Goal: Task Accomplishment & Management: Use online tool/utility

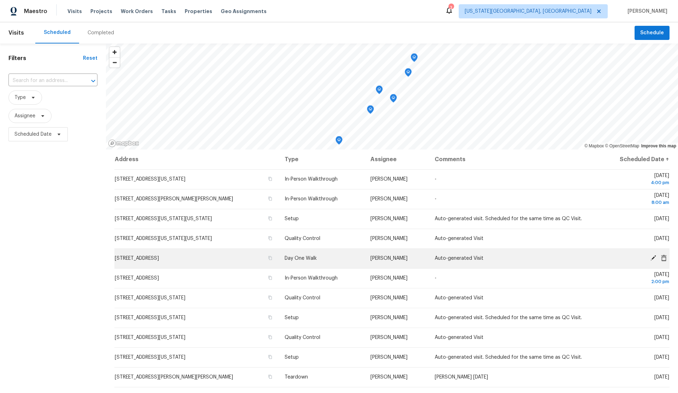
click at [653, 259] on icon at bounding box center [654, 258] width 6 height 6
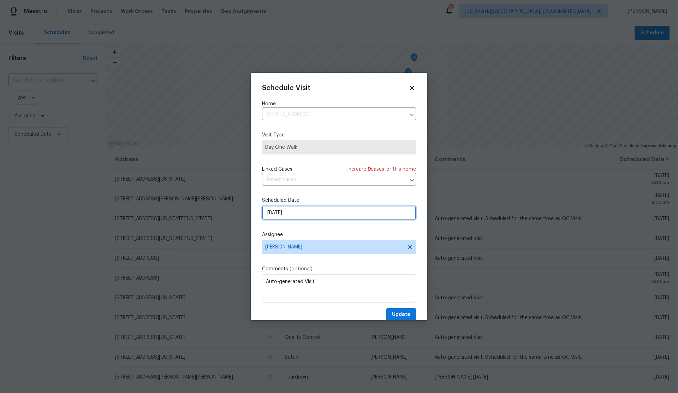
click at [350, 211] on input "8/25/2025" at bounding box center [339, 213] width 154 height 14
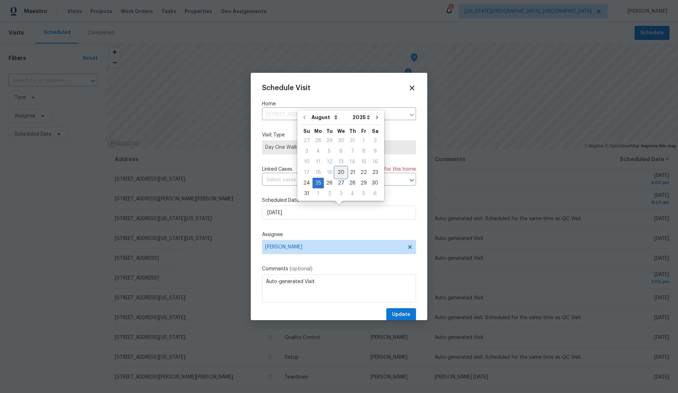
click at [340, 172] on div "20" at bounding box center [341, 172] width 12 height 10
type input "8/20/2025"
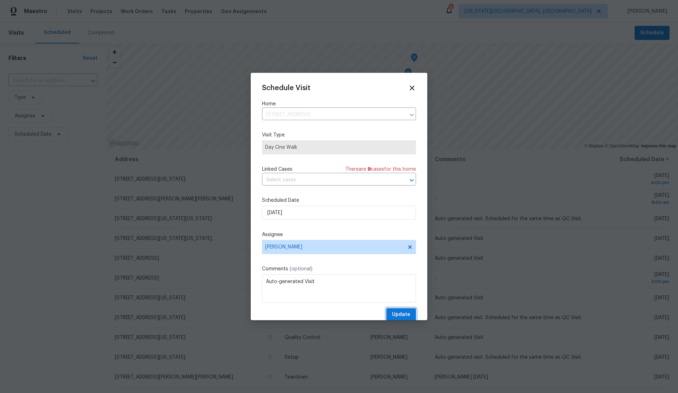
click at [407, 315] on span "Update" at bounding box center [401, 314] width 18 height 9
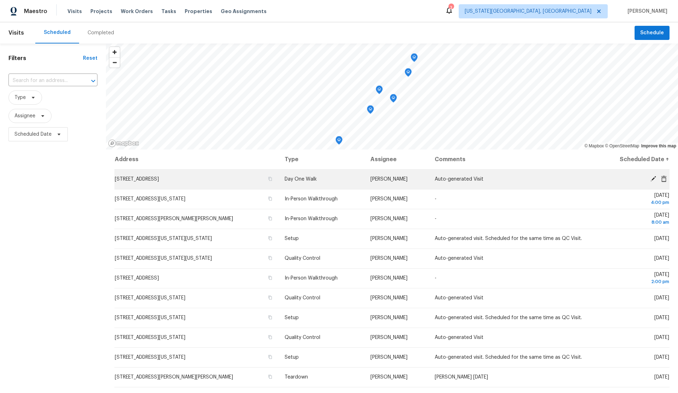
scroll to position [1, 0]
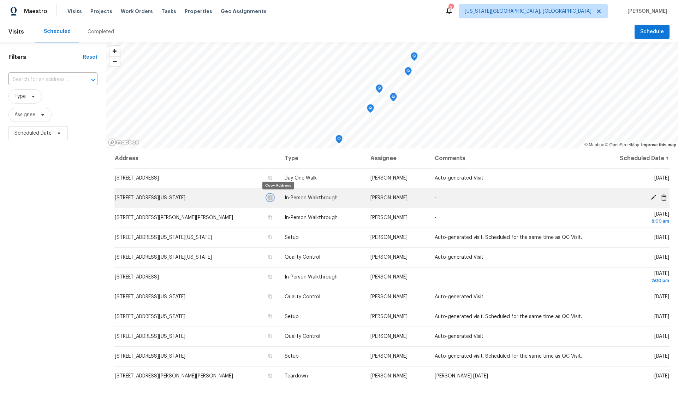
click at [272, 197] on icon "button" at bounding box center [270, 197] width 4 height 4
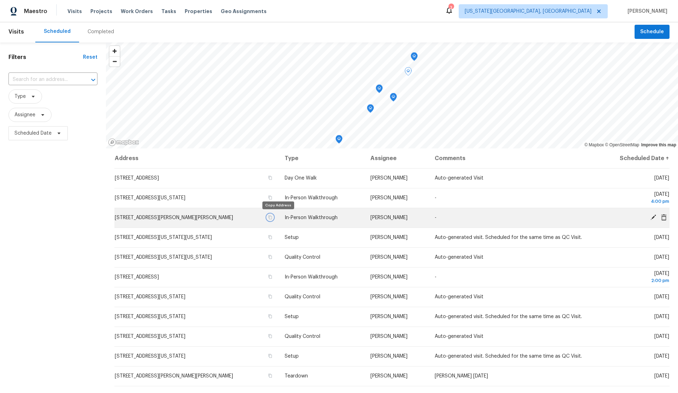
click at [272, 217] on icon "button" at bounding box center [271, 217] width 4 height 4
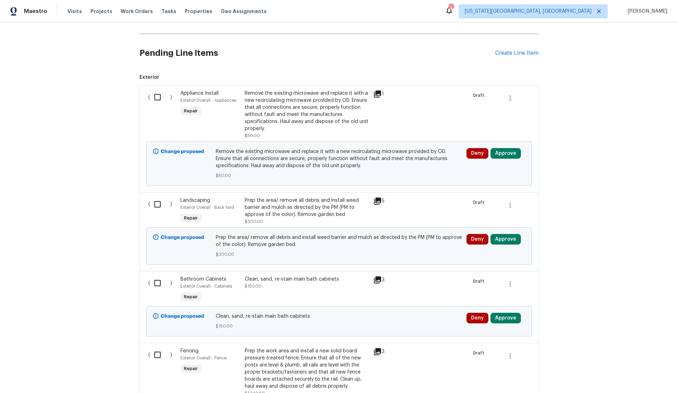
scroll to position [152, 0]
drag, startPoint x: 157, startPoint y: 97, endPoint x: 156, endPoint y: 113, distance: 15.6
click at [157, 97] on input "checkbox" at bounding box center [160, 96] width 20 height 15
checkbox input "true"
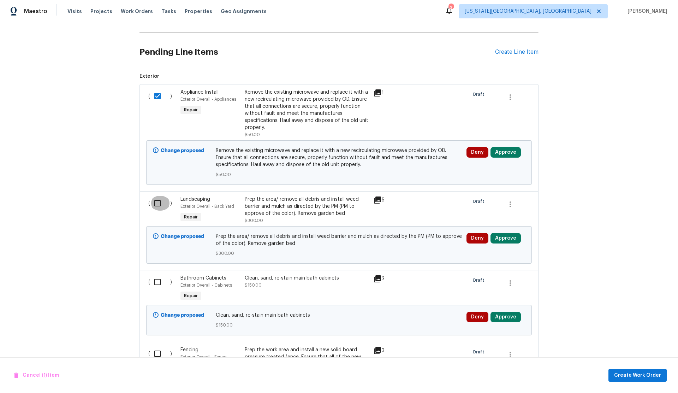
click at [156, 204] on input "checkbox" at bounding box center [160, 203] width 20 height 15
checkbox input "true"
click at [156, 283] on input "checkbox" at bounding box center [160, 281] width 20 height 15
checkbox input "true"
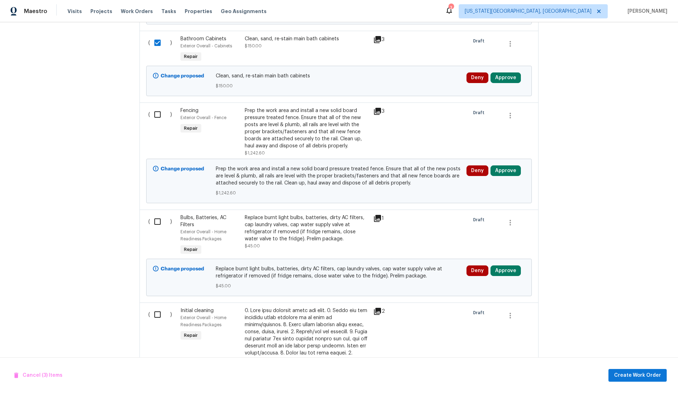
scroll to position [400, 0]
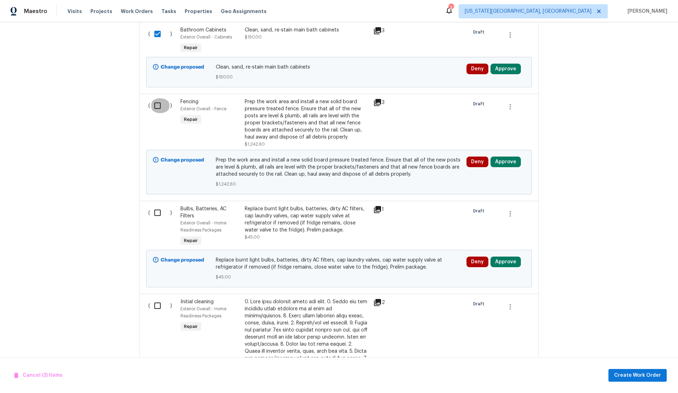
click at [156, 106] on input "checkbox" at bounding box center [160, 105] width 20 height 15
checkbox input "true"
click at [157, 210] on input "checkbox" at bounding box center [160, 212] width 20 height 15
checkbox input "true"
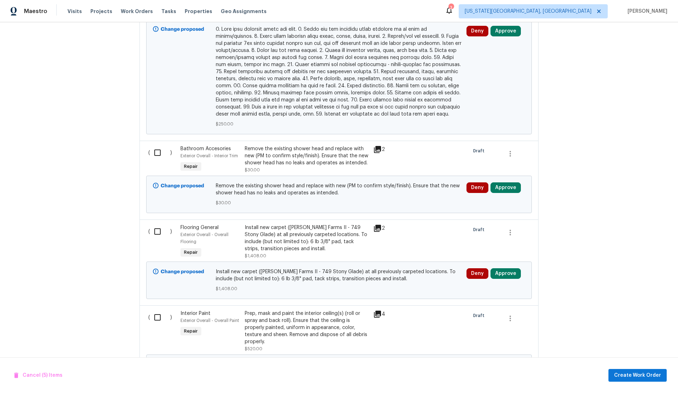
scroll to position [902, 0]
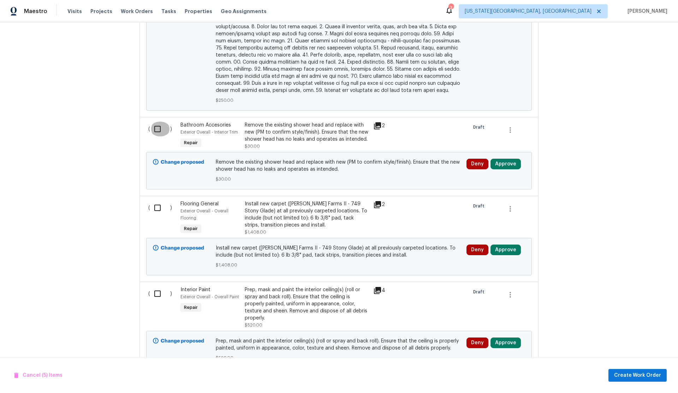
click at [160, 123] on input "checkbox" at bounding box center [160, 129] width 20 height 15
checkbox input "true"
drag, startPoint x: 158, startPoint y: 288, endPoint x: 145, endPoint y: 282, distance: 14.4
click at [158, 288] on input "checkbox" at bounding box center [160, 293] width 20 height 15
checkbox input "true"
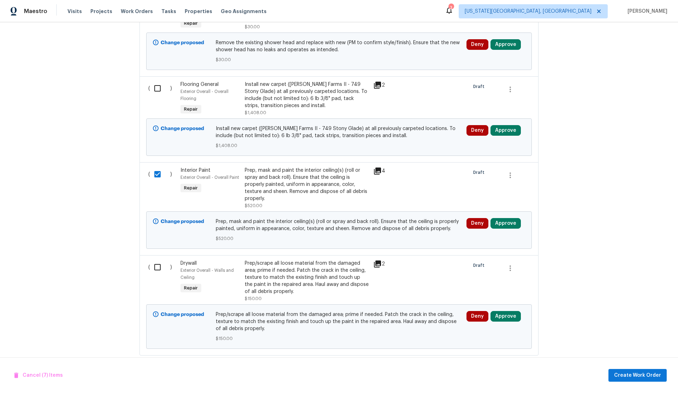
scroll to position [1025, 0]
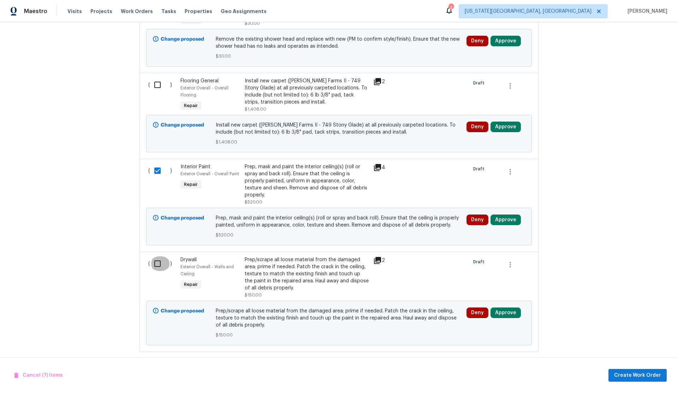
click at [158, 256] on input "checkbox" at bounding box center [160, 263] width 20 height 15
checkbox input "true"
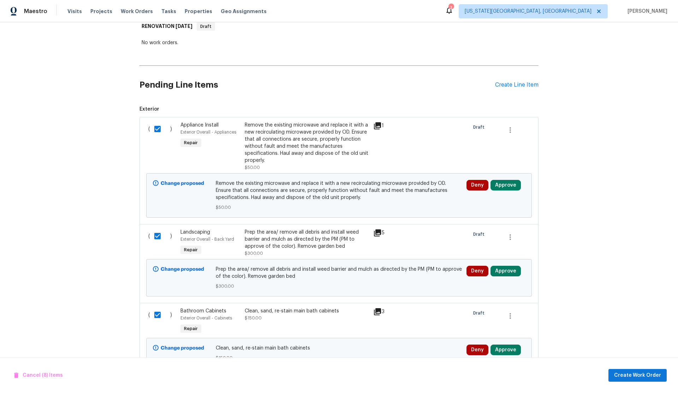
scroll to position [0, 0]
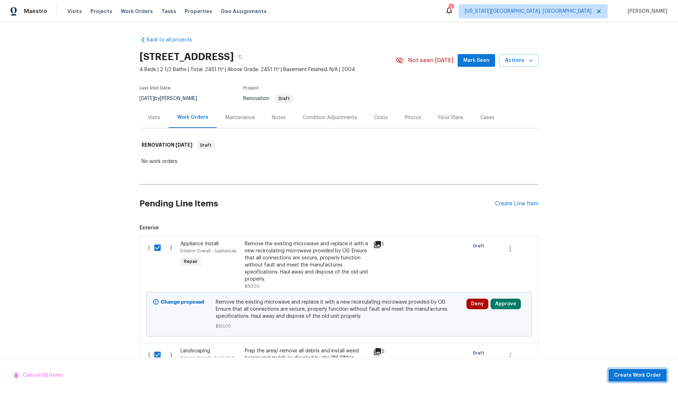
click at [632, 373] on span "Create Work Order" at bounding box center [637, 375] width 47 height 9
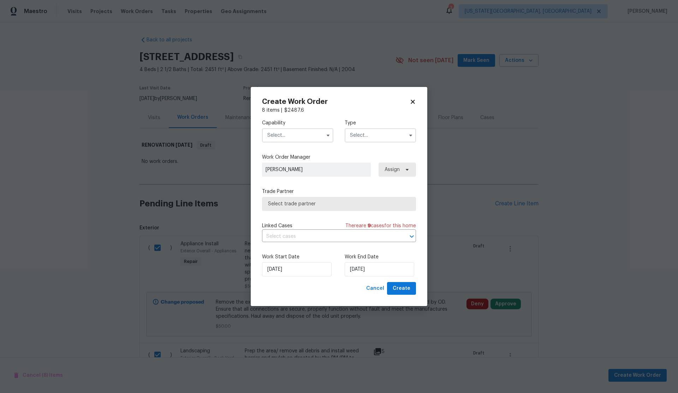
click at [284, 138] on input "text" at bounding box center [297, 135] width 71 height 14
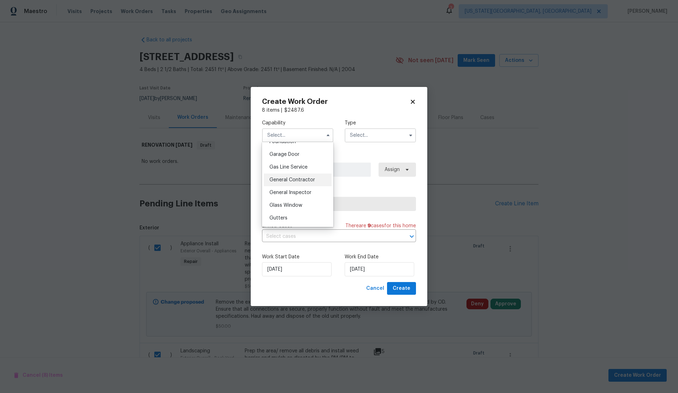
click at [286, 178] on span "General Contractor" at bounding box center [293, 179] width 46 height 5
type input "General Contractor"
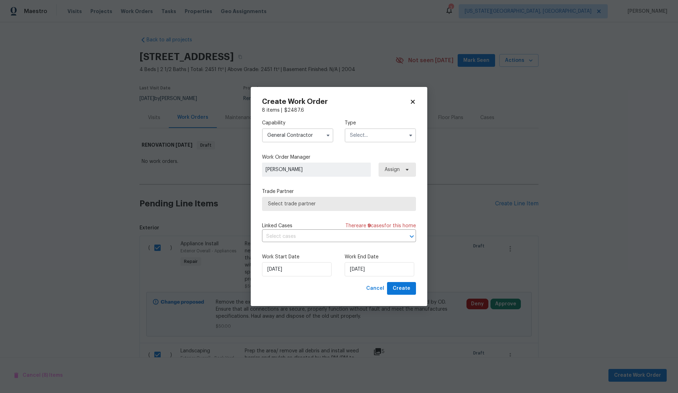
click at [362, 132] on input "text" at bounding box center [380, 135] width 71 height 14
click at [362, 182] on span "Renovation" at bounding box center [365, 183] width 26 height 5
type input "Renovation"
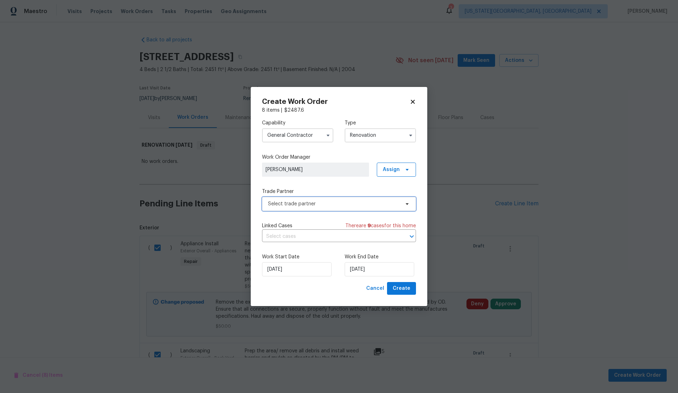
click at [344, 205] on span "Select trade partner" at bounding box center [334, 203] width 132 height 7
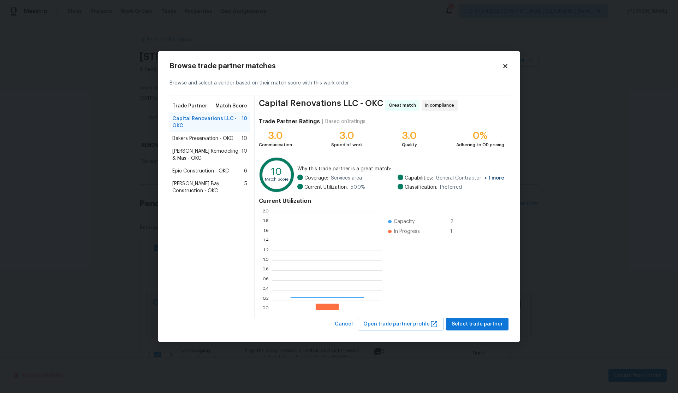
scroll to position [99, 110]
click at [473, 321] on span "Select trade partner" at bounding box center [477, 324] width 51 height 9
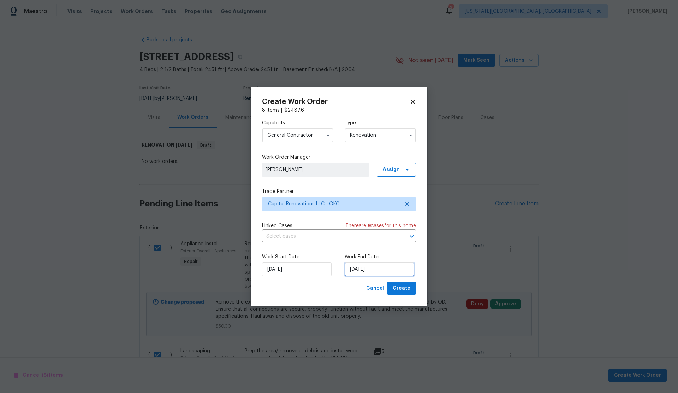
click at [366, 266] on input "8/25/2025" at bounding box center [380, 269] width 70 height 14
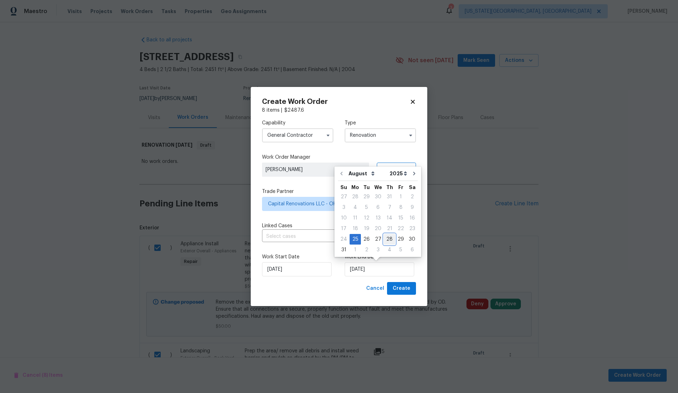
click at [386, 239] on div "28" at bounding box center [389, 239] width 11 height 10
type input "8/28/2025"
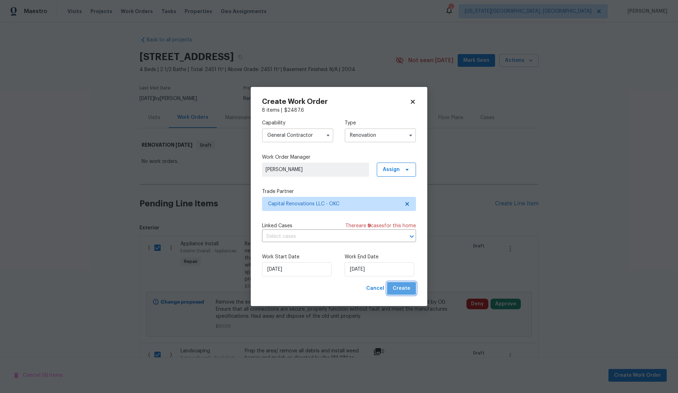
click at [404, 284] on span "Create" at bounding box center [402, 288] width 18 height 9
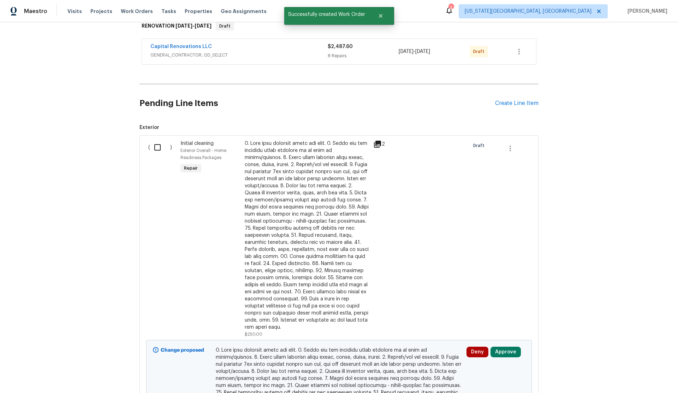
scroll to position [154, 0]
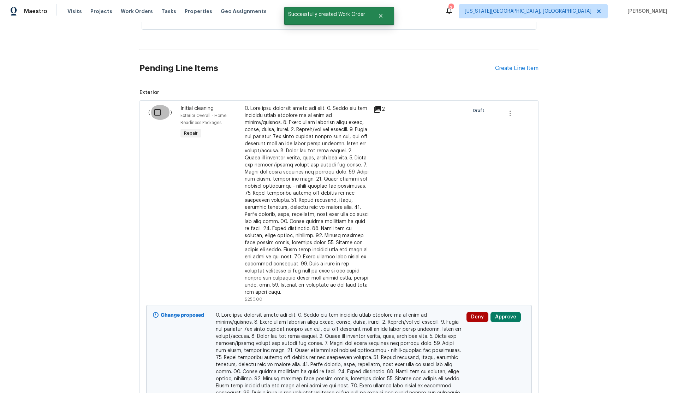
drag, startPoint x: 157, startPoint y: 113, endPoint x: 158, endPoint y: 117, distance: 3.9
click at [157, 113] on input "checkbox" at bounding box center [160, 112] width 20 height 15
checkbox input "true"
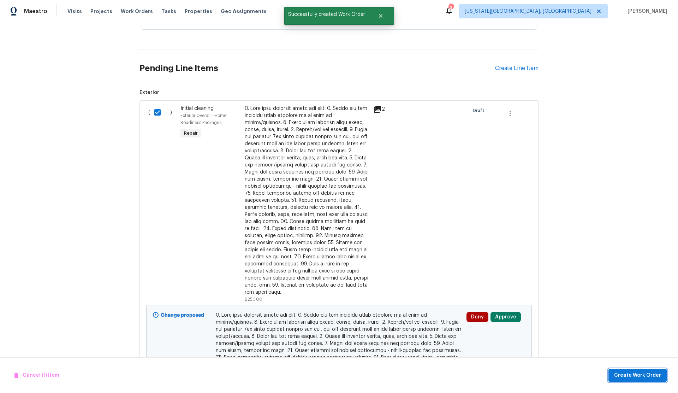
click at [643, 375] on span "Create Work Order" at bounding box center [637, 375] width 47 height 9
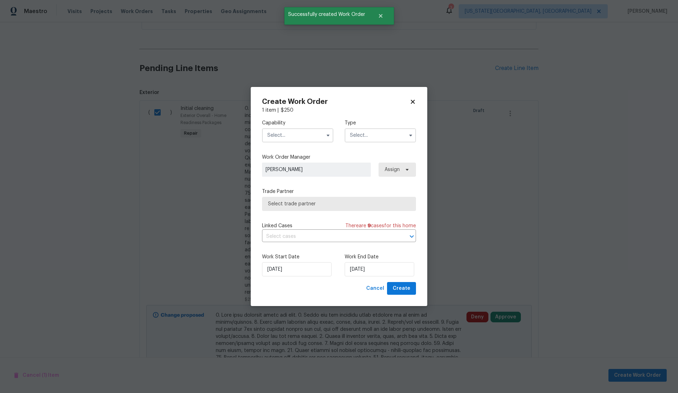
click at [275, 137] on input "text" at bounding box center [297, 135] width 71 height 14
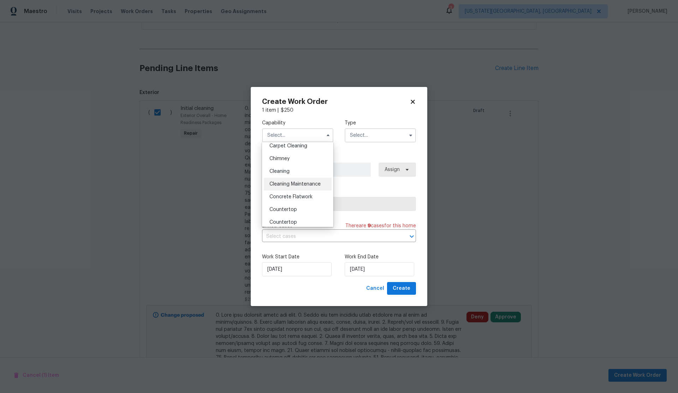
scroll to position [83, 0]
click at [285, 168] on span "Cleaning" at bounding box center [280, 168] width 20 height 5
type input "Cleaning"
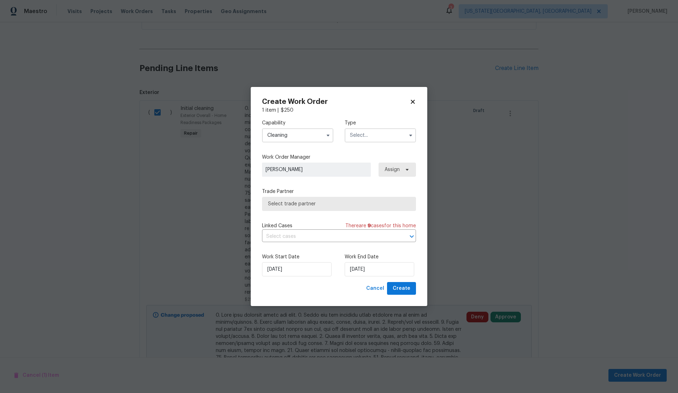
drag, startPoint x: 361, startPoint y: 133, endPoint x: 359, endPoint y: 136, distance: 3.8
click at [361, 133] on input "text" at bounding box center [380, 135] width 71 height 14
click at [373, 211] on span "Renovation" at bounding box center [365, 213] width 26 height 5
type input "Renovation"
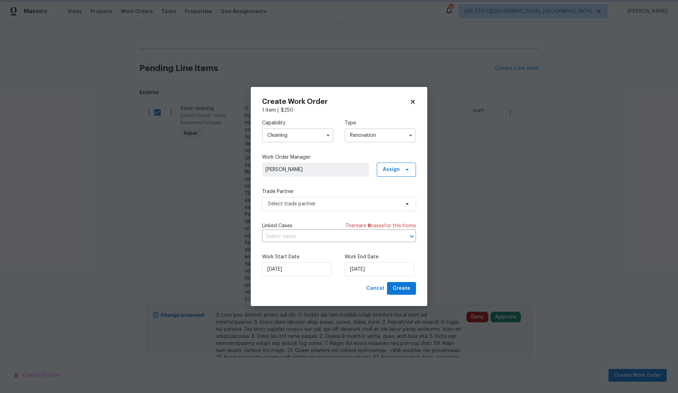
scroll to position [0, 0]
click at [333, 202] on span "Select trade partner" at bounding box center [334, 203] width 132 height 7
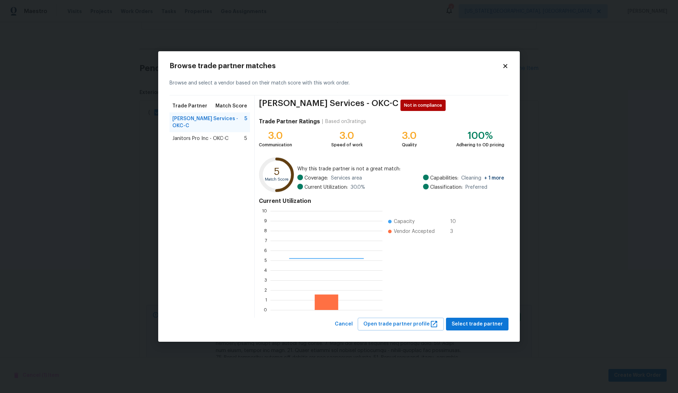
scroll to position [99, 112]
click at [493, 321] on span "Select trade partner" at bounding box center [477, 324] width 51 height 9
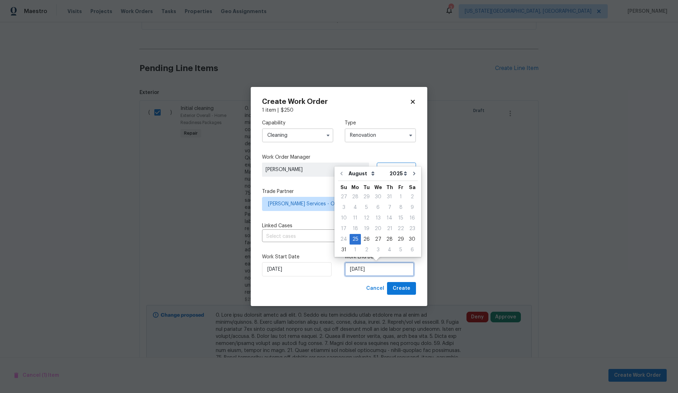
click at [383, 268] on input "8/25/2025" at bounding box center [380, 269] width 70 height 14
click at [398, 237] on div "29" at bounding box center [400, 239] width 11 height 10
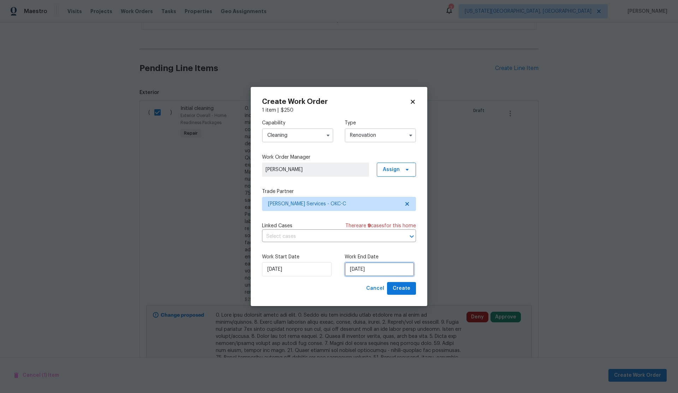
click at [382, 270] on input "8/29/2025" at bounding box center [380, 269] width 70 height 14
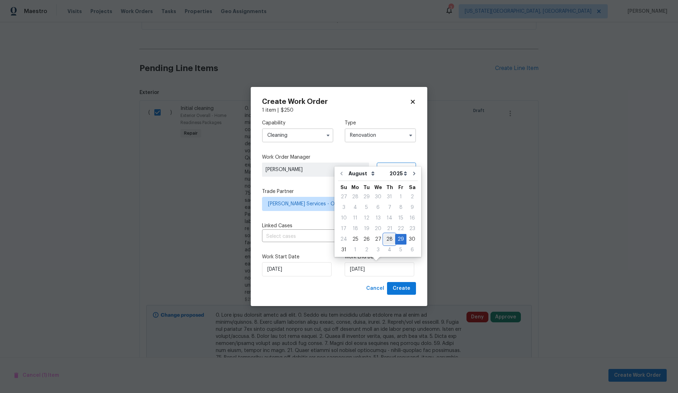
click at [386, 239] on div "28" at bounding box center [389, 239] width 11 height 10
type input "8/28/2025"
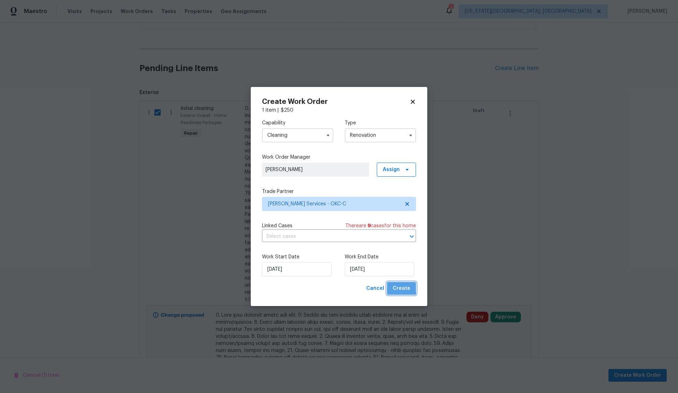
click at [401, 287] on span "Create" at bounding box center [402, 288] width 18 height 9
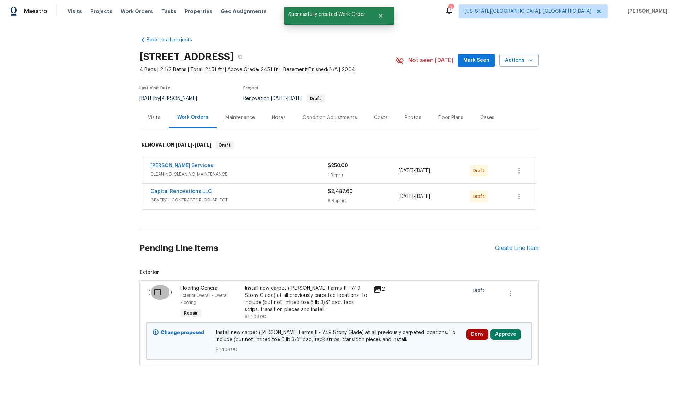
click at [159, 291] on input "checkbox" at bounding box center [160, 292] width 20 height 15
checkbox input "true"
click at [625, 372] on span "Create Work Order" at bounding box center [637, 375] width 47 height 9
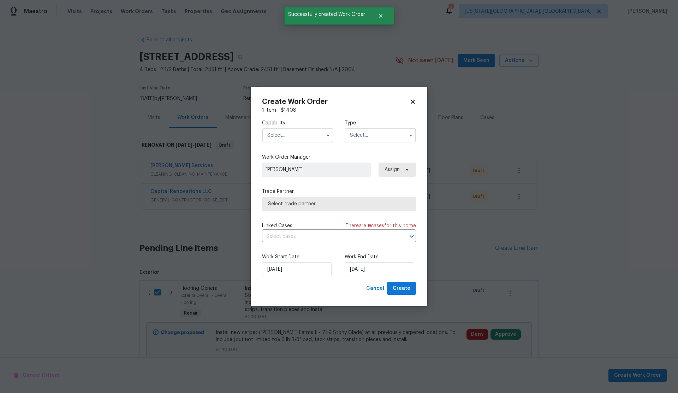
click at [285, 137] on input "text" at bounding box center [297, 135] width 71 height 14
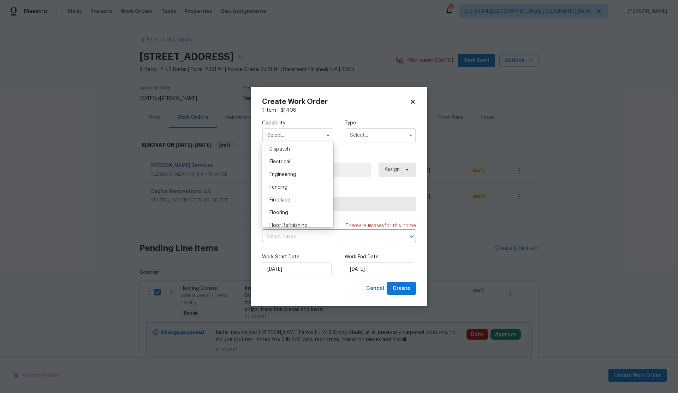
scroll to position [212, 0]
click at [281, 212] on span "Flooring" at bounding box center [279, 212] width 19 height 5
type input "Flooring"
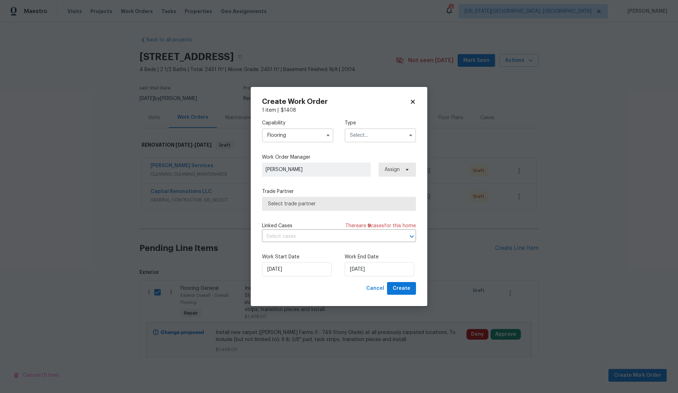
click at [348, 139] on input "text" at bounding box center [380, 135] width 71 height 14
click at [367, 167] on span "Renovation" at bounding box center [365, 167] width 26 height 5
type input "Renovation"
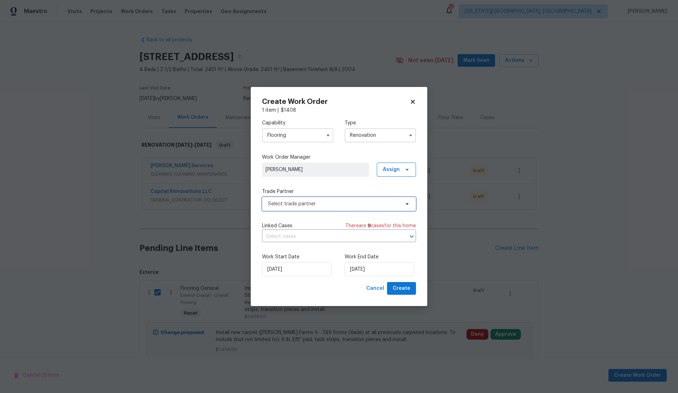
click at [326, 201] on span "Select trade partner" at bounding box center [334, 203] width 132 height 7
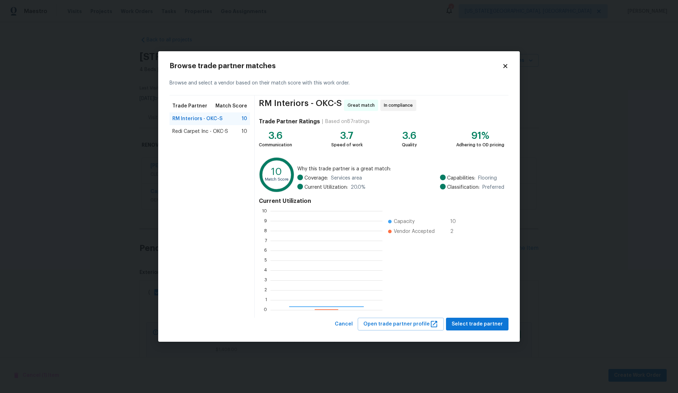
scroll to position [99, 112]
click at [478, 322] on span "Select trade partner" at bounding box center [477, 324] width 51 height 9
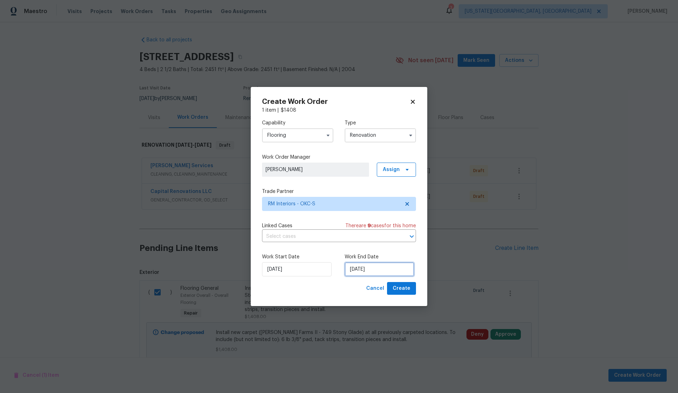
click at [376, 268] on input "8/25/2025" at bounding box center [380, 269] width 70 height 14
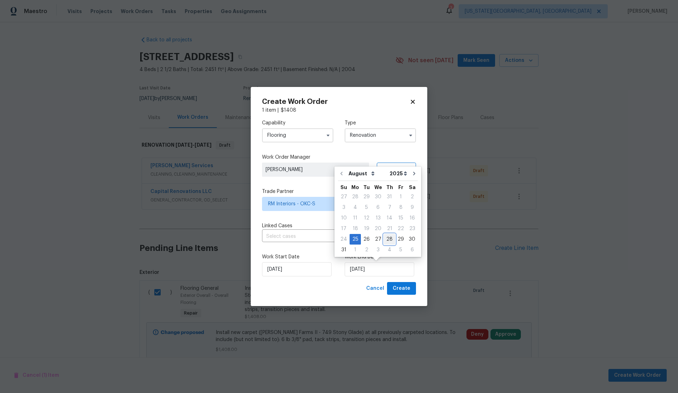
click at [388, 236] on div "28" at bounding box center [389, 239] width 11 height 10
type input "8/28/2025"
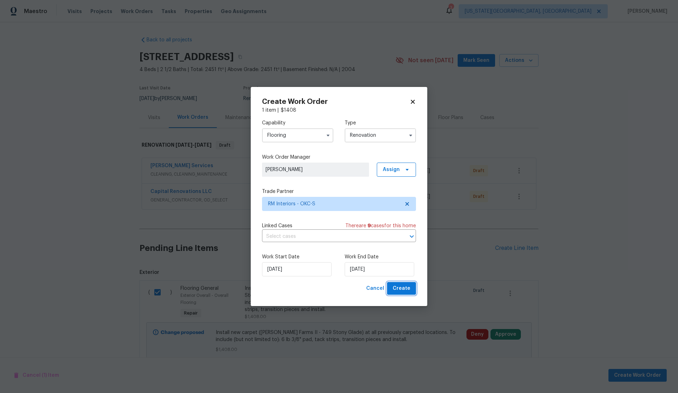
click at [406, 284] on span "Create" at bounding box center [402, 288] width 18 height 9
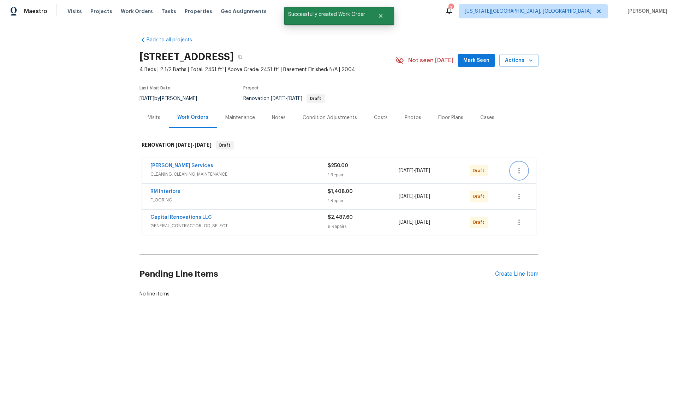
click at [520, 172] on icon "button" at bounding box center [519, 170] width 8 height 8
click at [526, 171] on li "Send to Vendor" at bounding box center [549, 171] width 76 height 12
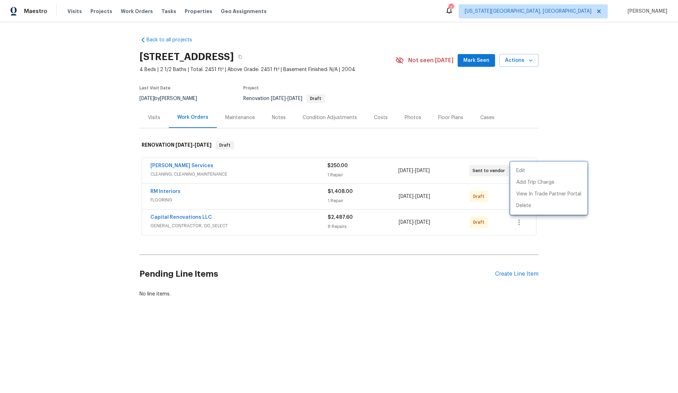
click at [519, 226] on div at bounding box center [339, 196] width 678 height 393
click at [520, 224] on icon "button" at bounding box center [519, 222] width 1 height 6
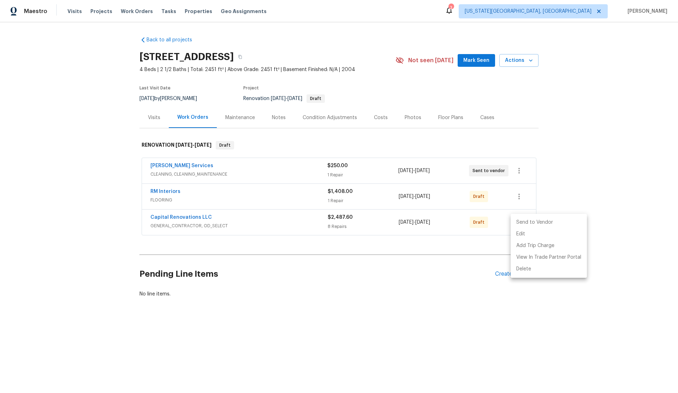
click at [525, 222] on li "Send to Vendor" at bounding box center [549, 223] width 76 height 12
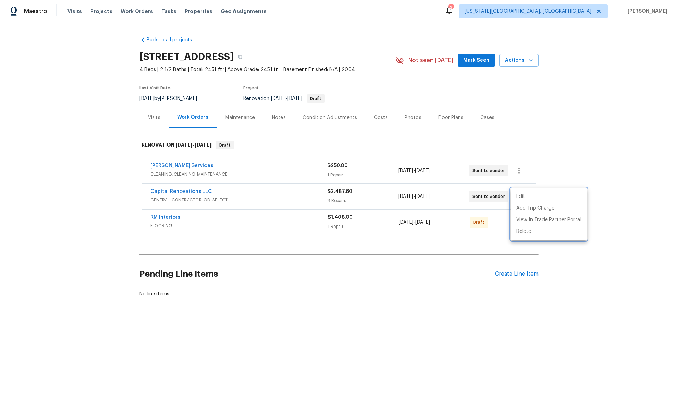
click at [497, 237] on div at bounding box center [339, 196] width 678 height 393
click at [521, 225] on icon "button" at bounding box center [519, 222] width 8 height 8
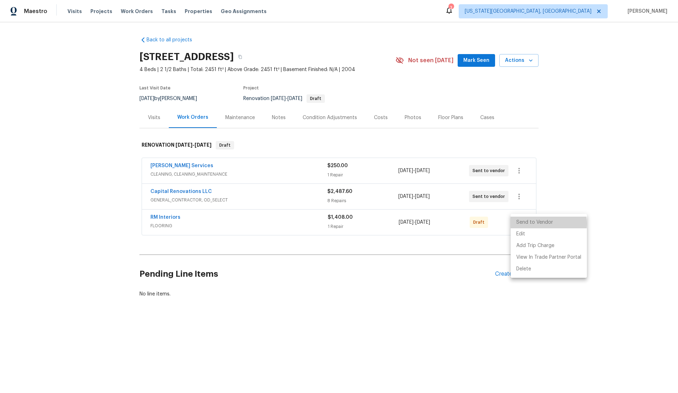
click at [536, 224] on li "Send to Vendor" at bounding box center [549, 223] width 76 height 12
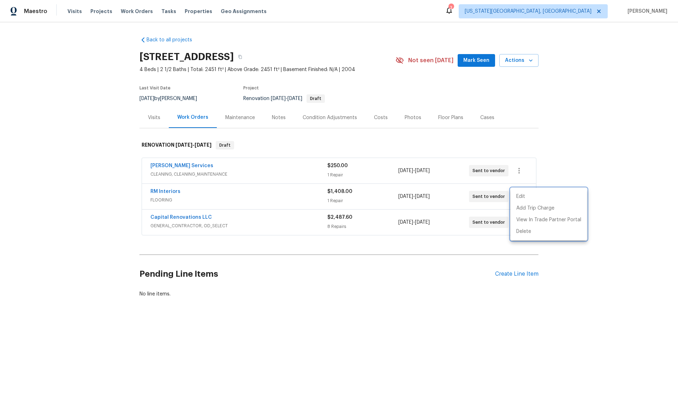
click at [301, 57] on div at bounding box center [339, 196] width 678 height 393
click at [242, 56] on icon "button" at bounding box center [240, 57] width 4 height 4
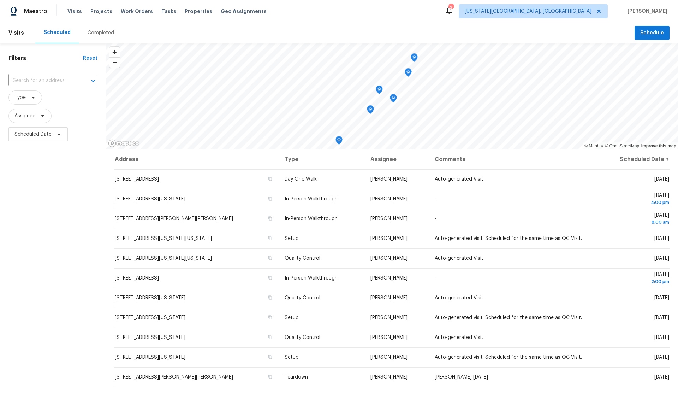
scroll to position [1, 0]
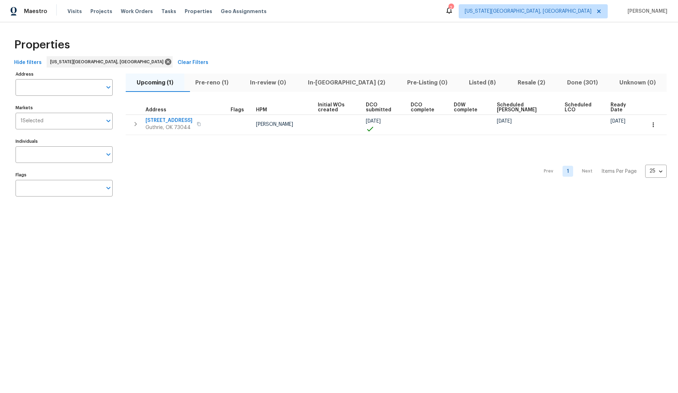
click at [462, 82] on span "Listed (8)" at bounding box center [482, 83] width 40 height 10
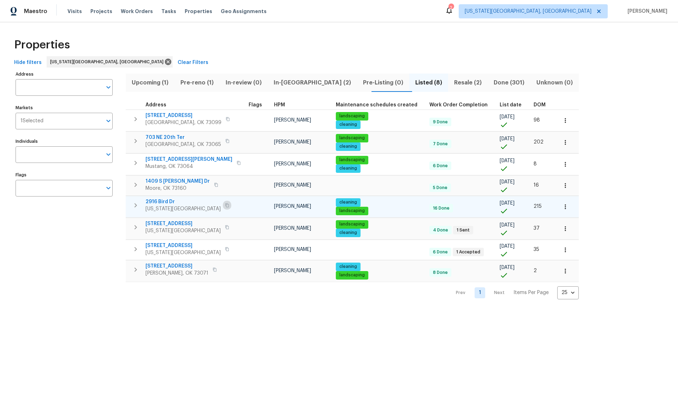
click at [225, 203] on icon "button" at bounding box center [227, 205] width 4 height 4
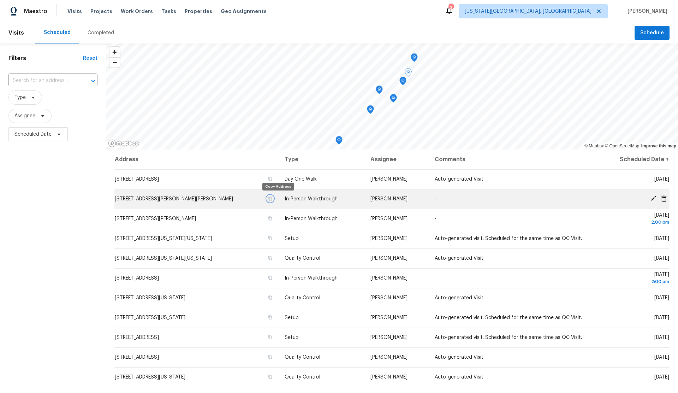
click at [272, 197] on icon "button" at bounding box center [271, 199] width 4 height 4
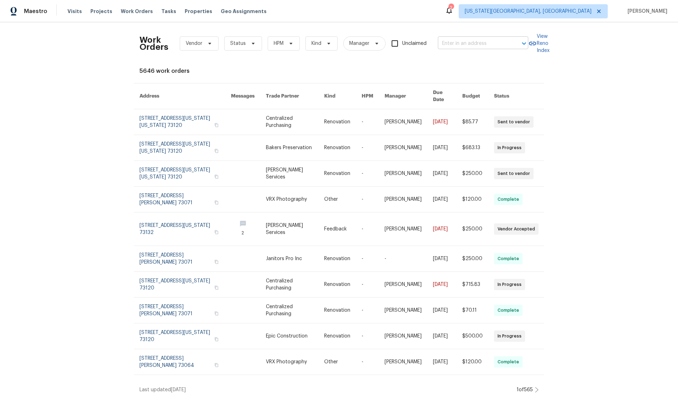
click at [469, 43] on input "text" at bounding box center [473, 43] width 71 height 11
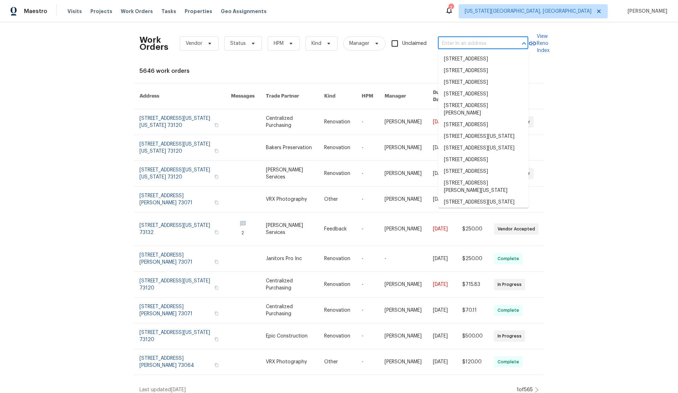
paste input "[STREET_ADDRESS][US_STATE]"
type input "[STREET_ADDRESS][US_STATE]"
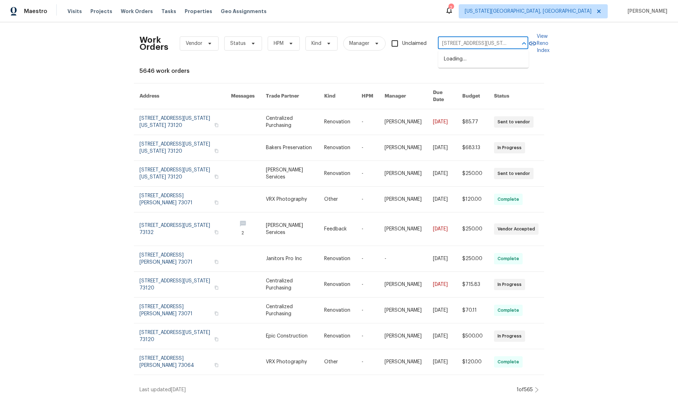
scroll to position [0, 19]
click at [463, 58] on li "2916 Bird Dr, Oklahoma City, OK 73121" at bounding box center [483, 59] width 90 height 12
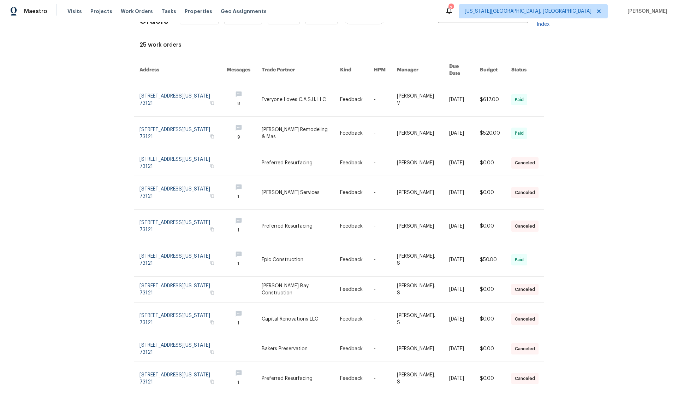
scroll to position [46, 0]
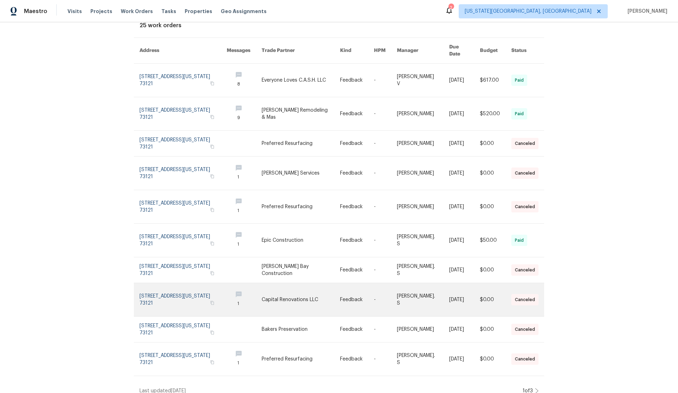
click at [161, 289] on link at bounding box center [183, 299] width 87 height 33
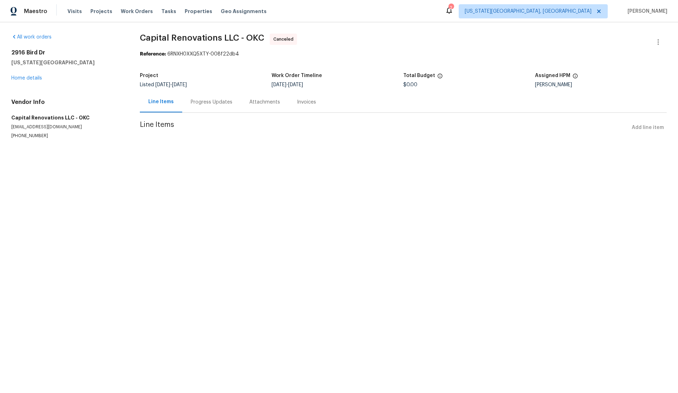
click at [200, 102] on div "Progress Updates" at bounding box center [212, 102] width 42 height 7
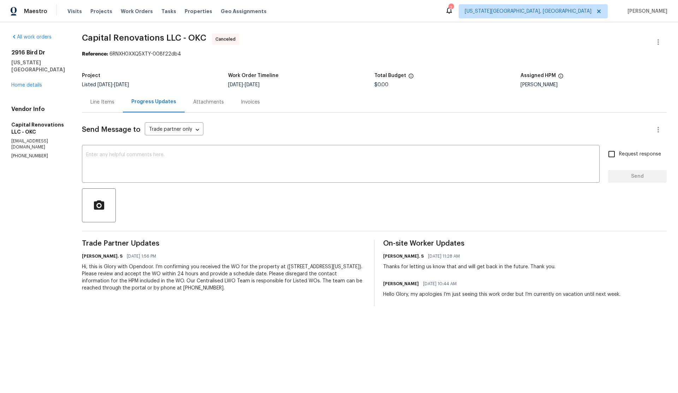
click at [112, 102] on div "Line Items" at bounding box center [102, 102] width 24 height 7
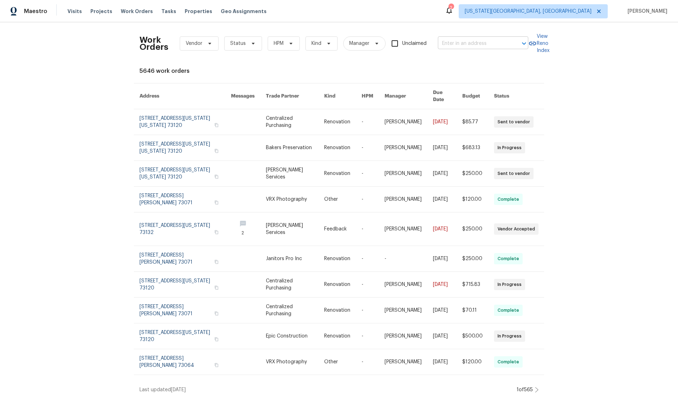
click at [451, 44] on input "text" at bounding box center [473, 43] width 71 height 11
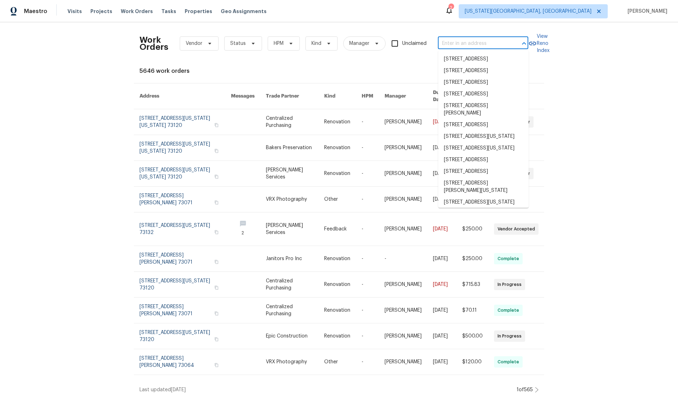
paste input "2916 Bird Dr Oklahoma City OK 73121"
type input "2916 Bird Dr Oklahoma City OK 73121"
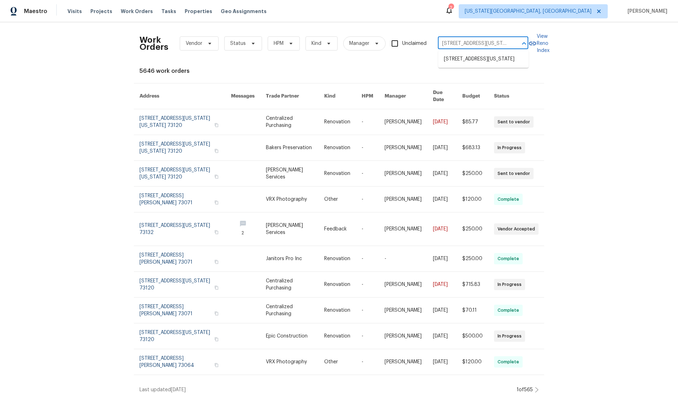
scroll to position [0, 19]
click at [452, 55] on li "2916 Bird Dr, Oklahoma City, OK 73121" at bounding box center [483, 59] width 90 height 12
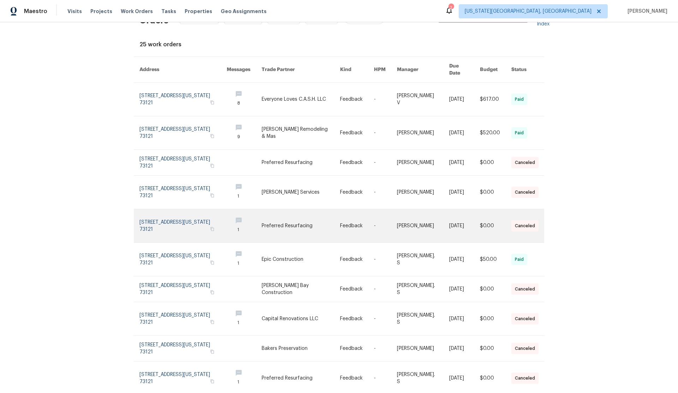
scroll to position [46, 0]
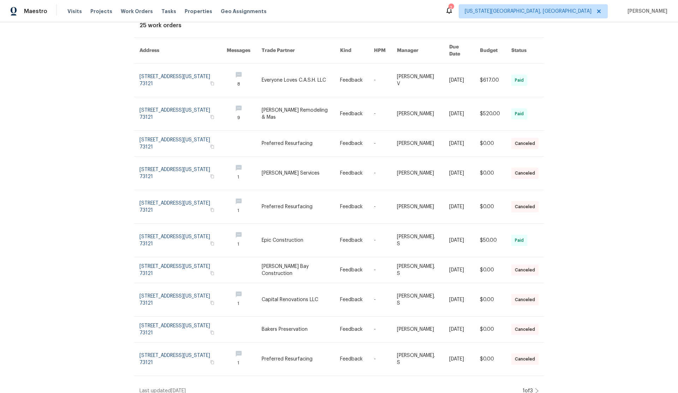
click at [536, 388] on icon at bounding box center [537, 390] width 3 height 5
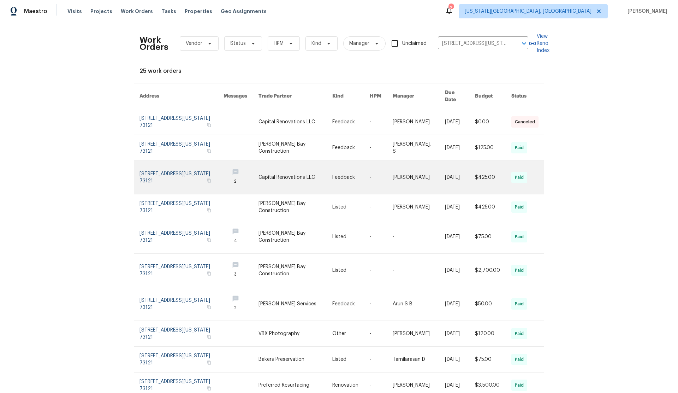
click at [170, 168] on link at bounding box center [182, 177] width 84 height 33
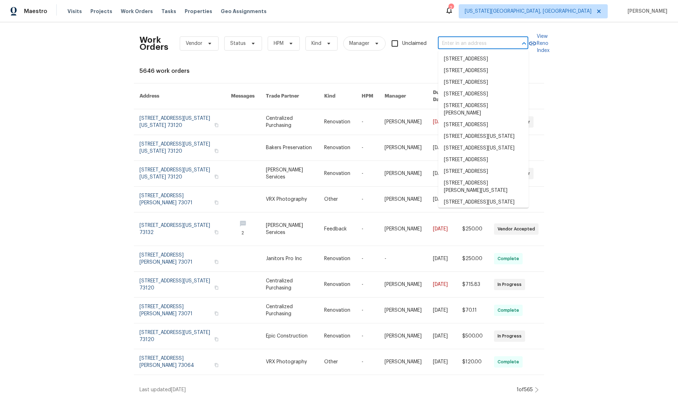
click at [457, 43] on input "text" at bounding box center [473, 43] width 71 height 11
paste input "2916 Bird Dr Oklahoma City OK 73121"
type input "2916 Bird Dr Oklahoma City OK 73121"
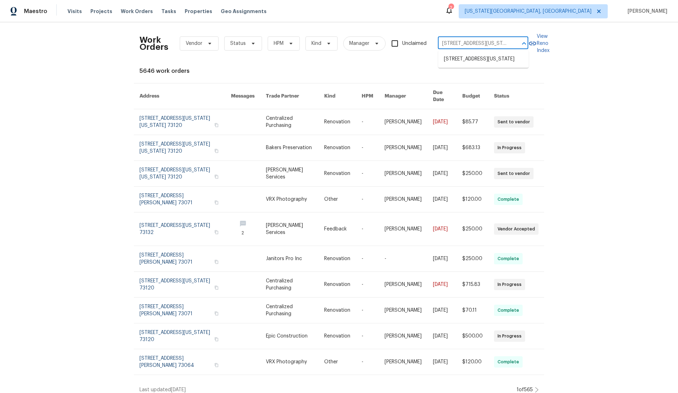
scroll to position [0, 19]
click at [458, 63] on li "2916 Bird Dr, Oklahoma City, OK 73121" at bounding box center [483, 59] width 90 height 12
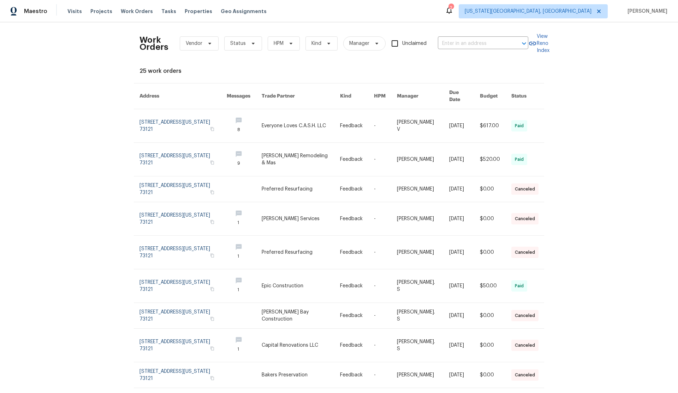
type input "2916 Bird Dr, Oklahoma City, OK 73121"
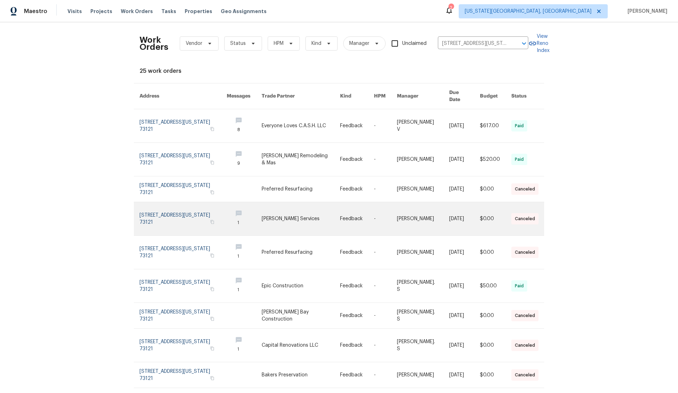
scroll to position [46, 0]
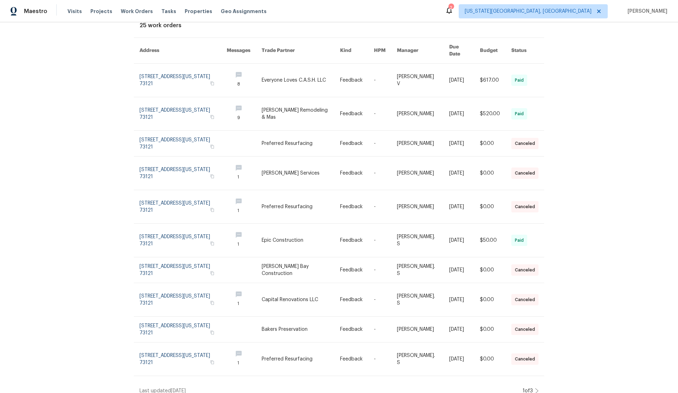
drag, startPoint x: 538, startPoint y: 383, endPoint x: 520, endPoint y: 372, distance: 21.7
click at [538, 388] on icon at bounding box center [537, 391] width 4 height 6
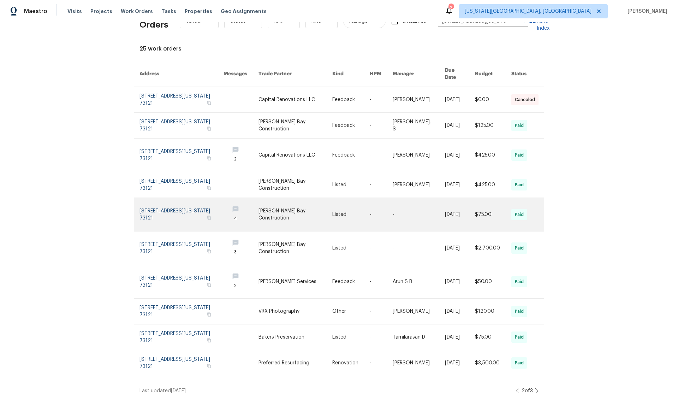
click at [181, 201] on link at bounding box center [182, 214] width 84 height 33
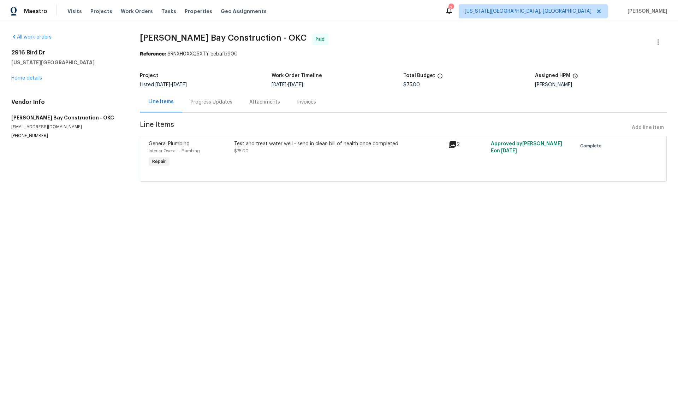
click at [203, 103] on div "Progress Updates" at bounding box center [212, 102] width 42 height 7
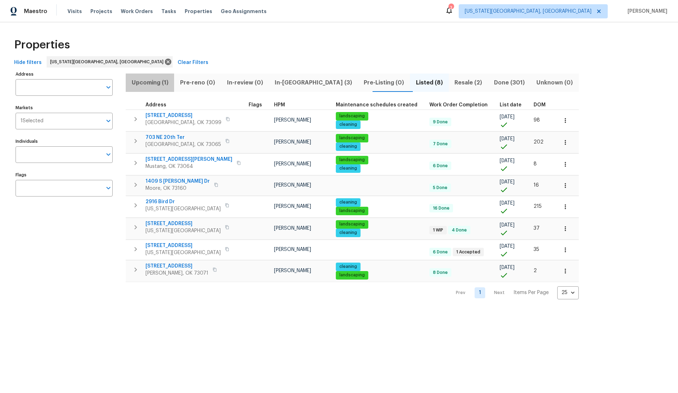
click at [150, 84] on span "Upcoming (1)" at bounding box center [150, 83] width 40 height 10
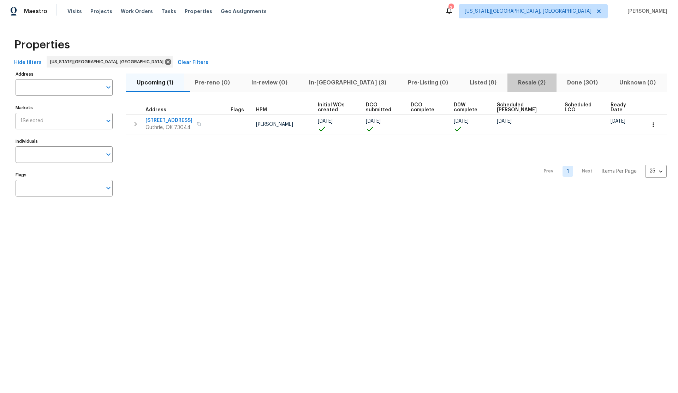
click at [514, 82] on span "Resale (2)" at bounding box center [532, 83] width 41 height 10
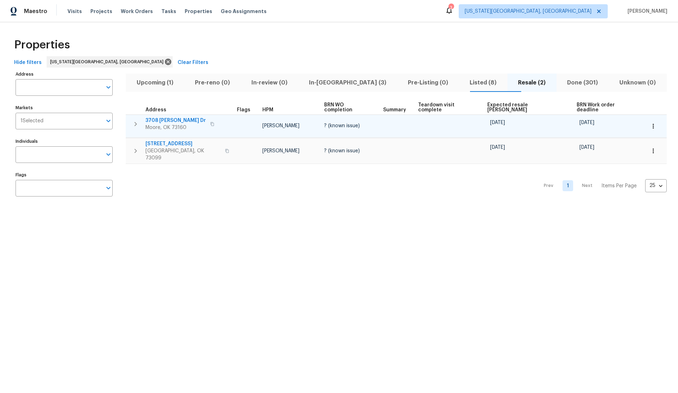
click at [650, 123] on icon "button" at bounding box center [653, 126] width 7 height 7
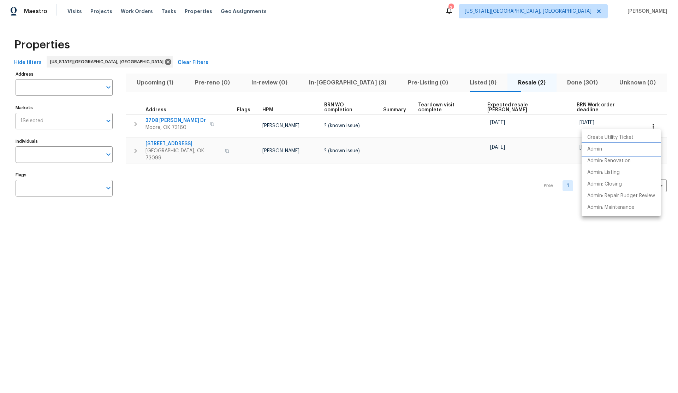
click at [600, 148] on p "Admin" at bounding box center [594, 149] width 15 height 7
click at [438, 83] on div at bounding box center [339, 196] width 678 height 393
click at [463, 82] on span "Listed (8)" at bounding box center [483, 83] width 40 height 10
